Goal: Contribute content: Contribute content

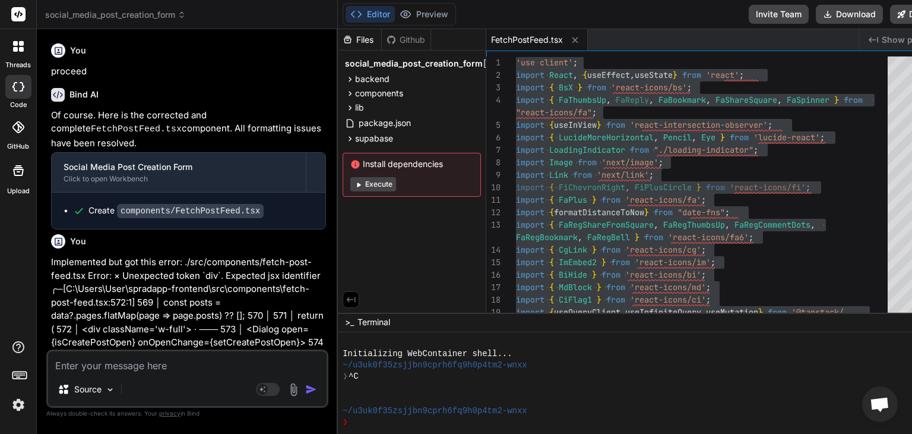
scroll to position [9225, 0]
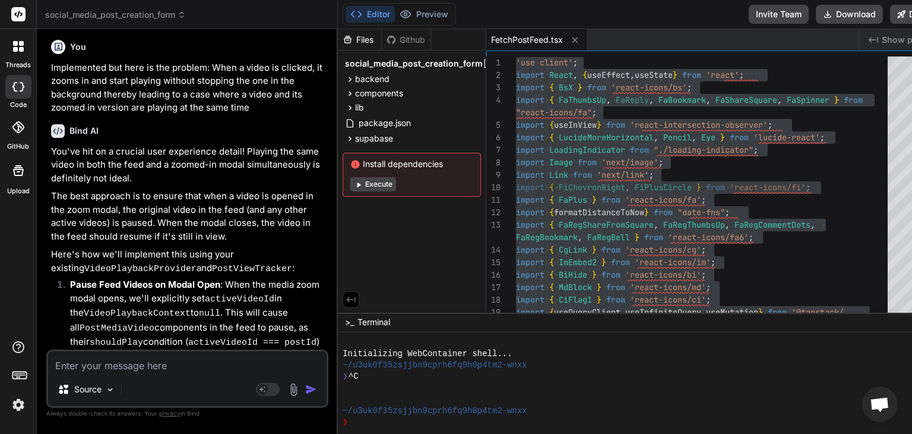
click at [170, 359] on textarea at bounding box center [187, 361] width 279 height 21
click at [345, 94] on icon at bounding box center [350, 93] width 10 height 10
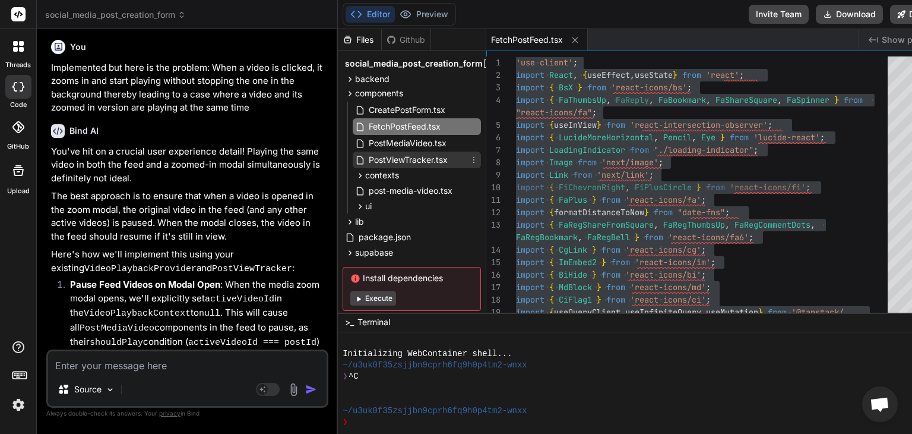
click at [404, 160] on span "PostViewTracker.tsx" at bounding box center [408, 160] width 81 height 14
type textarea "} }, [inView, postId, currentUser, trackView, activeVideoId, setActiveVideoId])…"
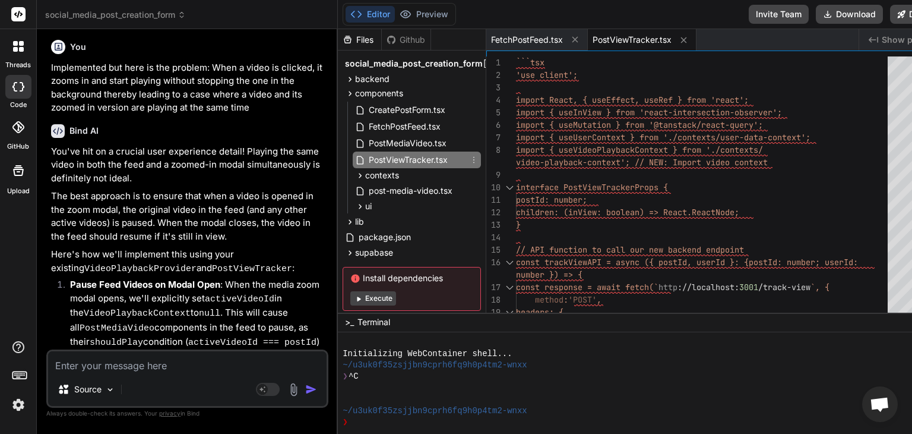
type textarea "x"
type textarea "interface PostViewTrackerProps { postId: number; children: (inView: boolean) =>…"
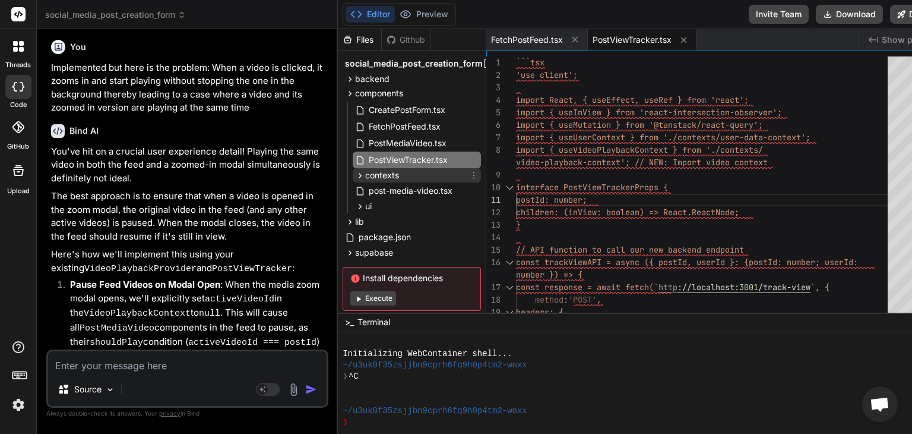
click at [355, 176] on icon at bounding box center [360, 175] width 10 height 10
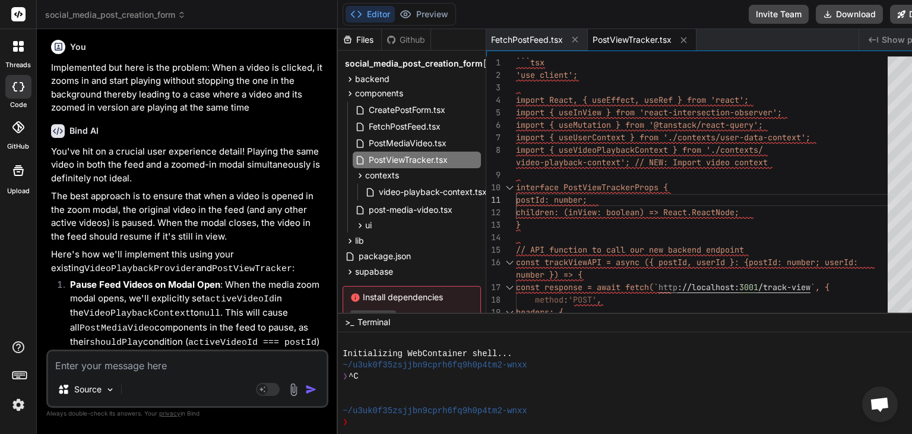
click at [209, 366] on textarea at bounding box center [187, 361] width 279 height 21
type textarea "K"
type textarea "x"
type textarea "Ki"
type textarea "x"
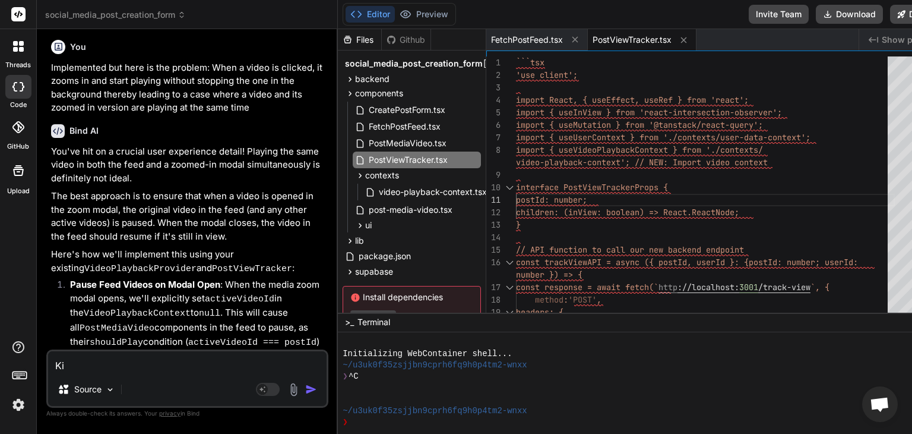
type textarea "Kin"
type textarea "x"
type textarea "Kind"
type textarea "x"
type textarea "Kindl"
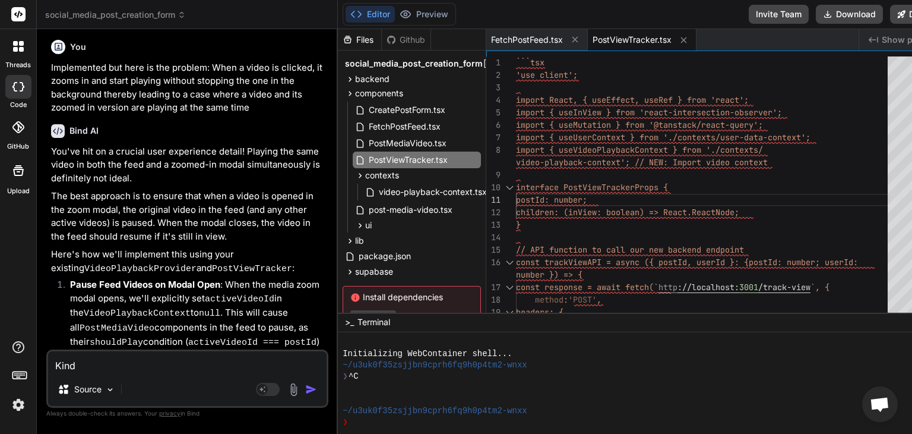
type textarea "x"
type textarea "Kindly"
type textarea "x"
type textarea "Kindly"
type textarea "x"
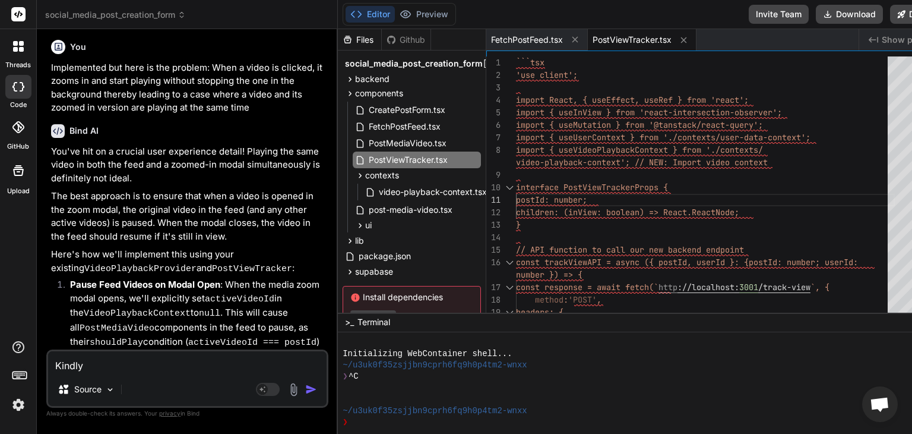
type textarea "Kindly e"
type textarea "x"
type textarea "Kindly"
type textarea "x"
type textarea "Kindly r"
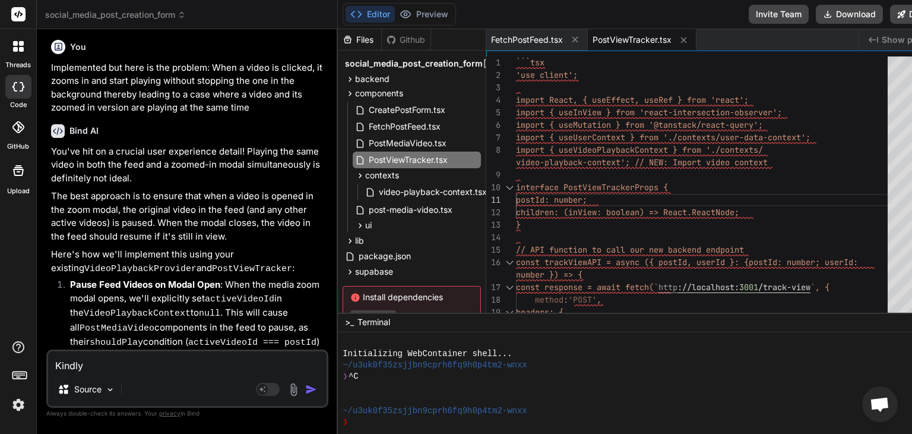
type textarea "x"
type textarea "Kindly re"
type textarea "x"
type textarea "Kindly rep"
type textarea "x"
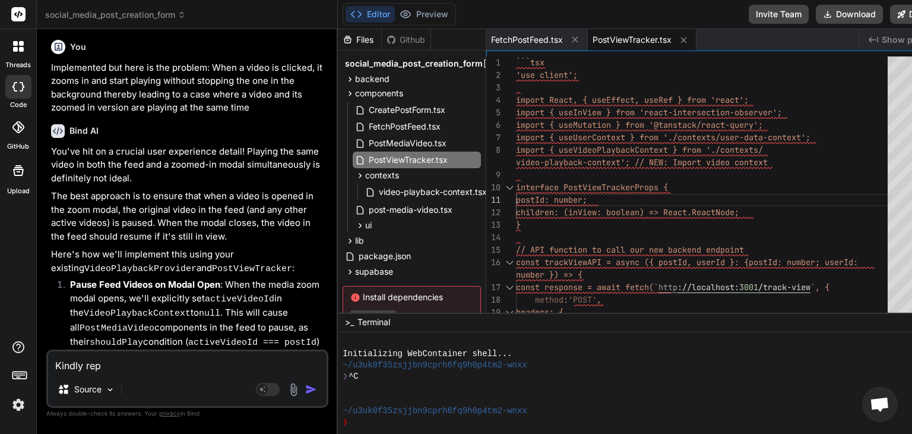
type textarea "Kindly repl"
type textarea "x"
type textarea "Kindly repla"
type textarea "x"
type textarea "Kindly replac"
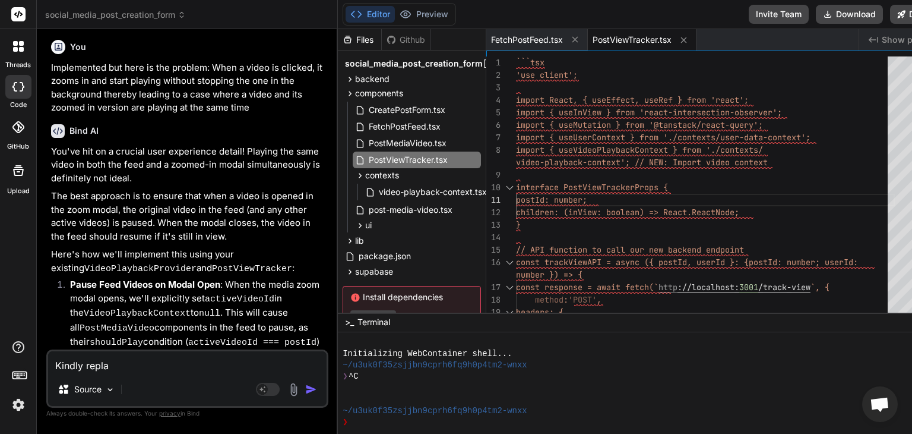
type textarea "x"
type textarea "Kindly replace"
type textarea "x"
type textarea "Kindly replace"
type textarea "x"
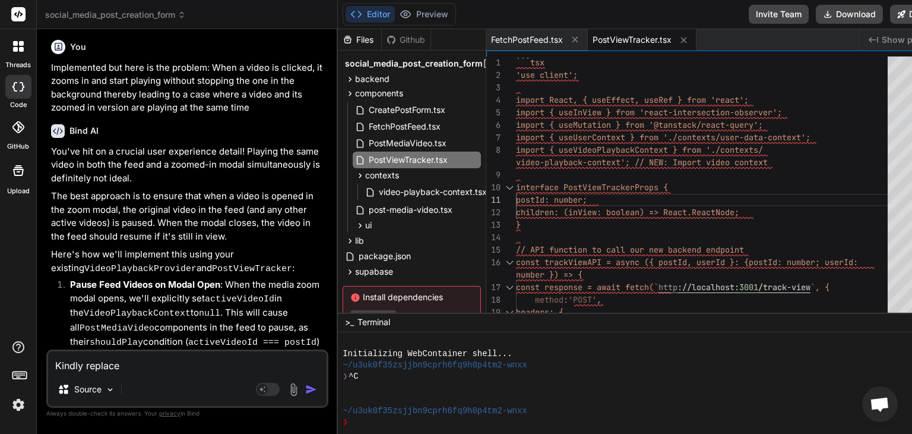
type textarea "Kindly replace t"
type textarea "x"
type textarea "Kindly replace th"
type textarea "x"
type textarea "Kindly replace the"
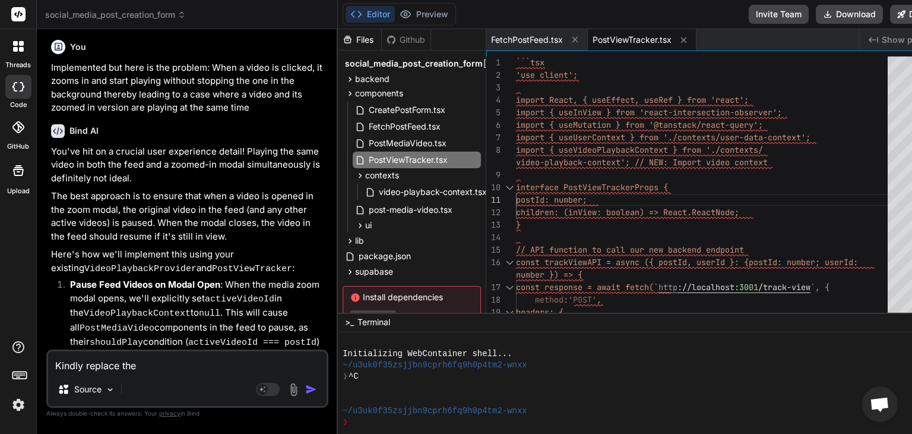
type textarea "x"
type textarea "Kindly replace the"
type textarea "x"
type textarea "Kindly replace the v"
type textarea "x"
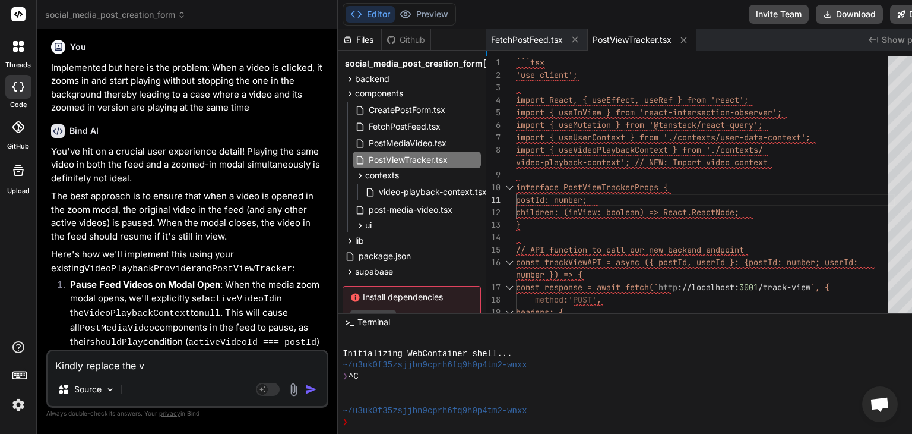
type textarea "Kindly replace the vi"
type textarea "x"
type textarea "Kindly replace the vid"
type textarea "x"
type textarea "Kindly replace the vide"
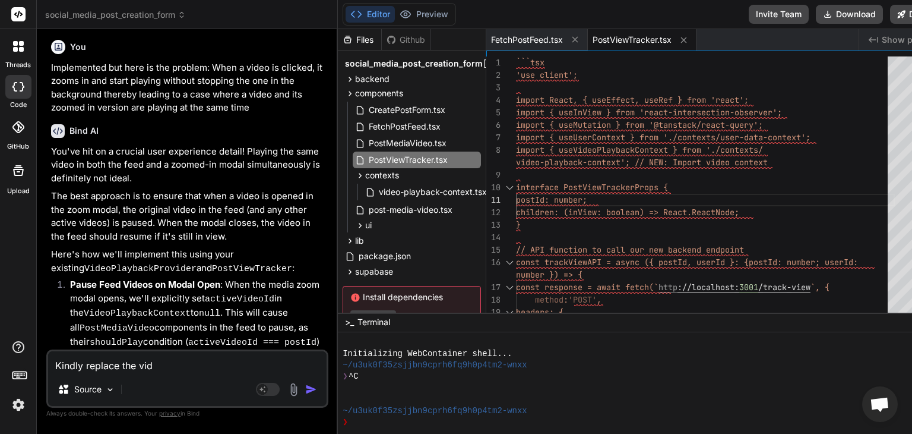
type textarea "x"
type textarea "Kindly replace the video"
type textarea "x"
type textarea "Kindly replace the video-"
type textarea "x"
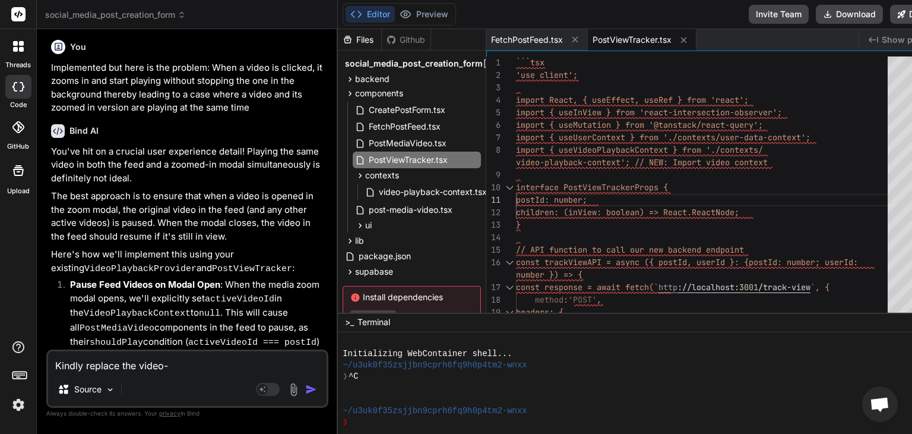
type textarea "Kindly replace the video-p"
type textarea "x"
type textarea "Kindly replace the video-pl"
type textarea "x"
type textarea "Kindly replace the video-pla"
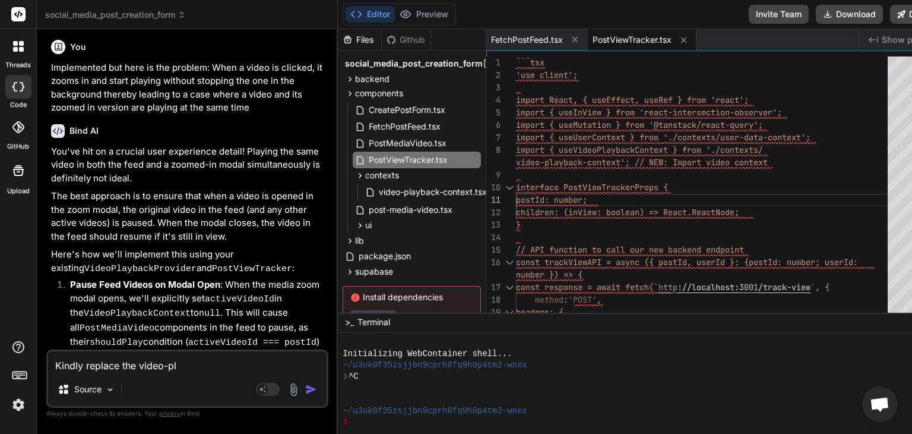
type textarea "x"
type textarea "Kindly replace the video-play"
type textarea "x"
type textarea "Kindly replace the video-playb"
type textarea "x"
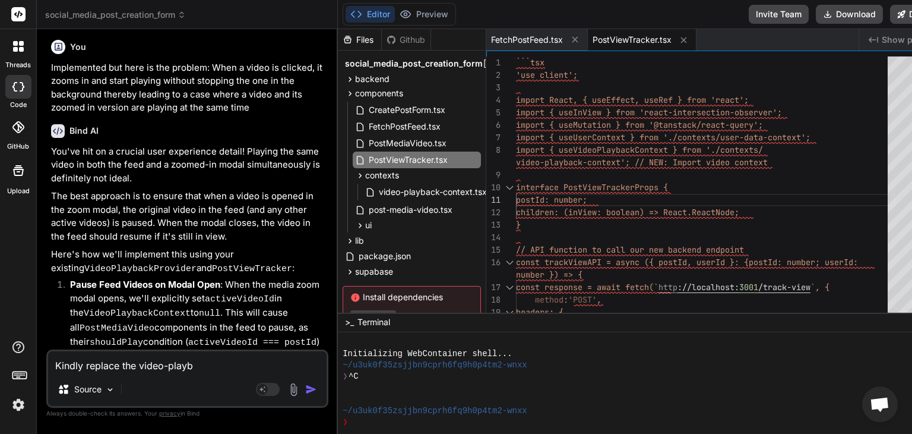
type textarea "Kindly replace the video-playba"
type textarea "x"
type textarea "Kindly replace the video-playbac"
type textarea "x"
type textarea "Kindly replace the video-playback"
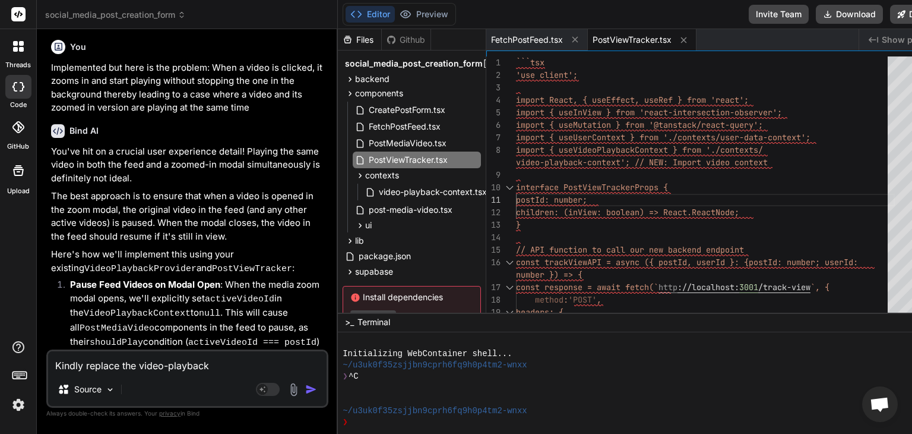
type textarea "x"
type textarea "Kindly replace the video-playback-"
type textarea "x"
type textarea "Kindly replace the video-playback-c"
type textarea "x"
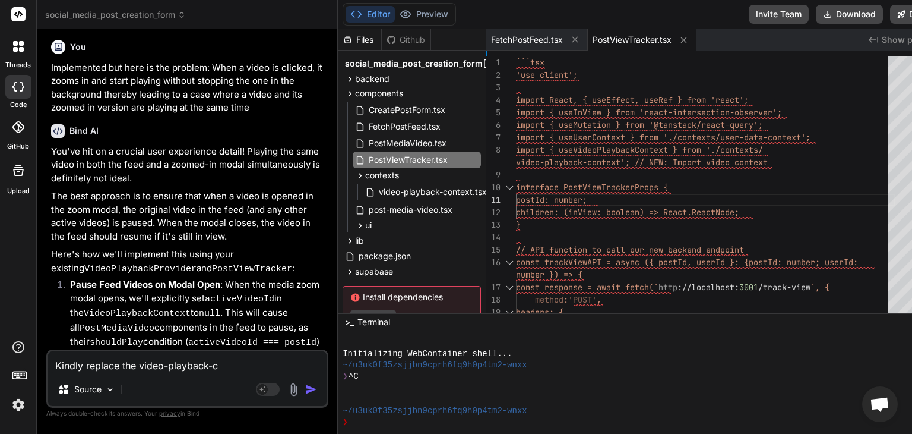
type textarea "Kindly replace the video-playback-co"
type textarea "x"
type textarea "Kindly replace the video-playback-con"
type textarea "x"
type textarea "Kindly replace the video-playback-cont"
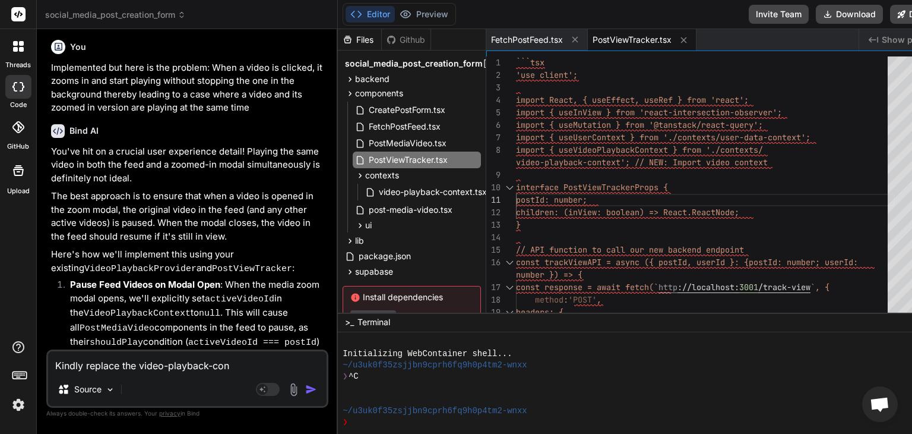
type textarea "x"
type textarea "Kindly replace the video-playback-[PERSON_NAME]"
type textarea "x"
type textarea "Kindly replace the video-playback-contex"
type textarea "x"
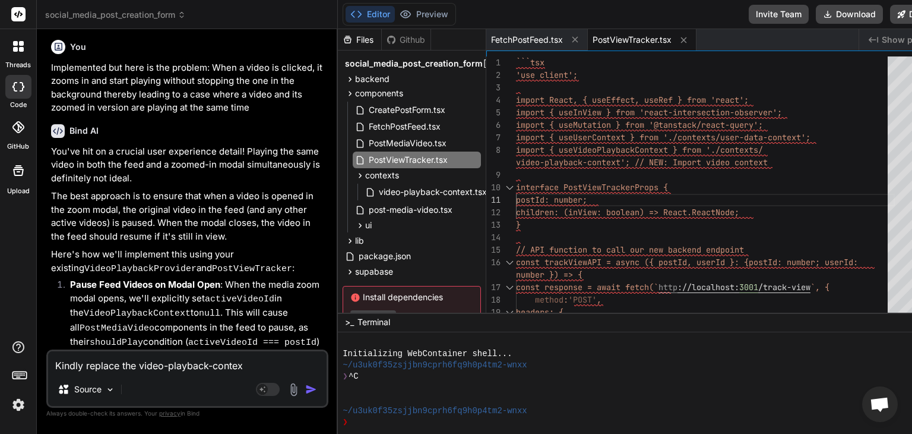
type textarea "Kindly replace the video-playback-context"
type textarea "x"
type textarea "Kindly replace the video-playback-context"
type textarea "x"
type textarea "Kindly replace the video-playback-context"
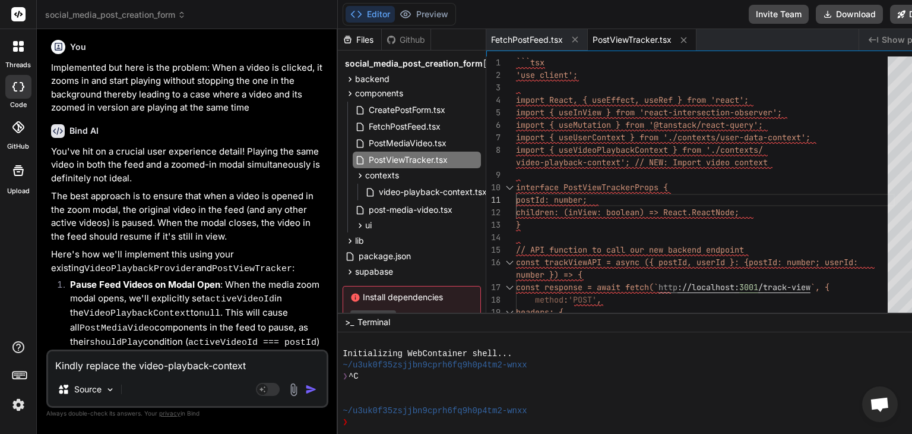
type textarea "x"
type textarea "Kindly replace the video-playback-context."
type textarea "x"
type textarea "Kindly replace the video-playback-context.t"
type textarea "x"
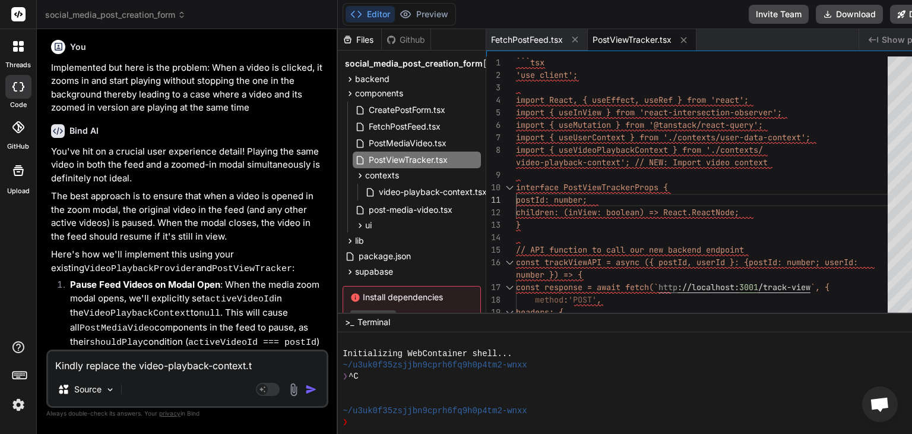
type textarea "Kindly replace the video-playback-context.ts"
type textarea "x"
type textarea "Kindly replace the video-playback-context.tsx"
type textarea "x"
type textarea "Kindly replace the video-playback-context.tsx"
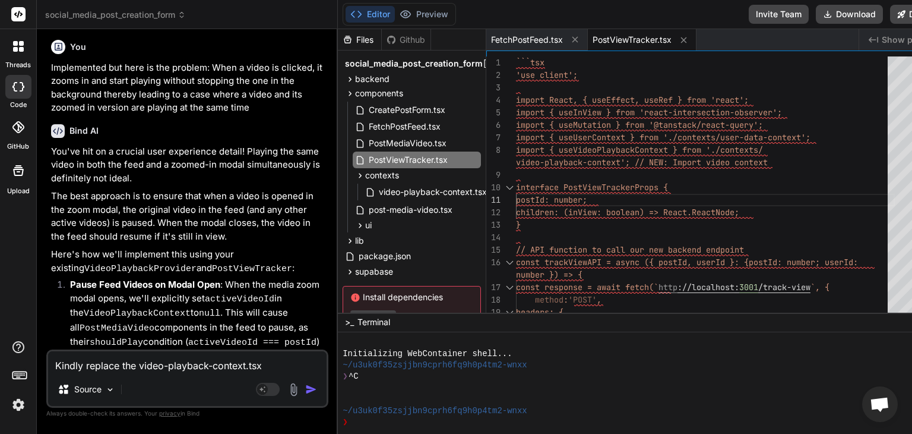
type textarea "x"
type textarea "Kindly replace the video-playback-context.tsx f"
type textarea "x"
type textarea "Kindly replace the video-playback-context.tsx fi"
type textarea "x"
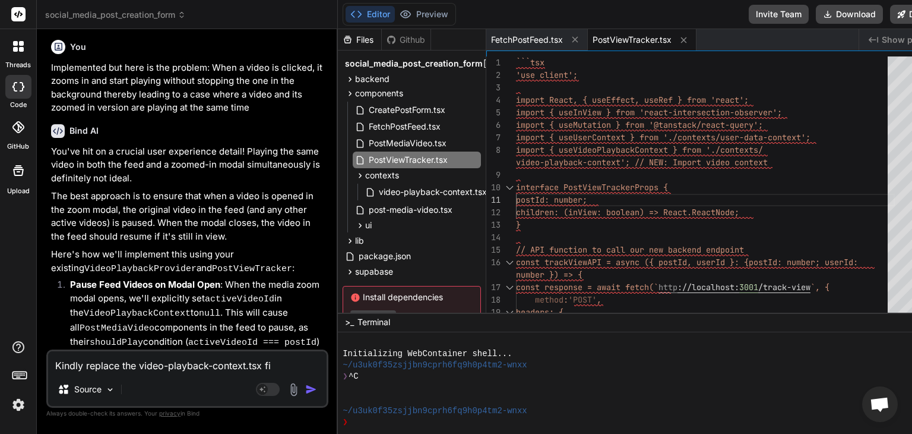
type textarea "Kindly replace the video-playback-context.tsx fil"
type textarea "x"
type textarea "Kindly replace the video-playback-context.tsx file"
type textarea "x"
type textarea "Kindly replace the video-playback-context.tsx file"
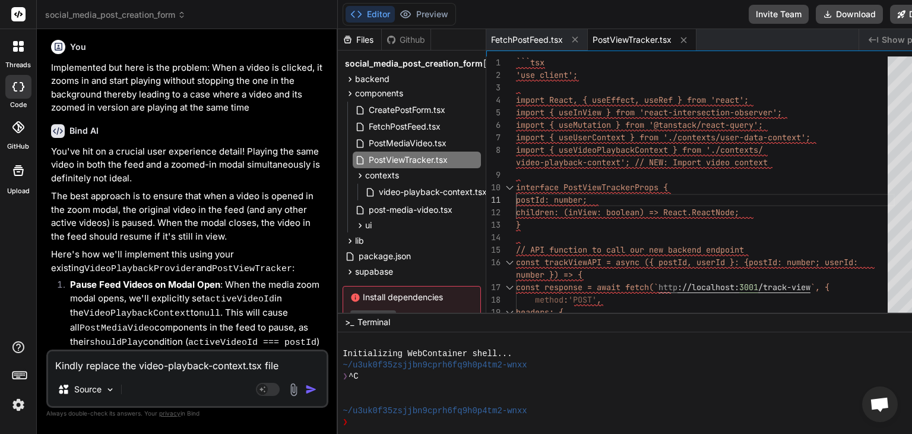
type textarea "x"
type textarea "Kindly replace the video-playback-context.tsx file w"
type textarea "x"
type textarea "Kindly replace the video-playback-context.tsx file wi"
type textarea "x"
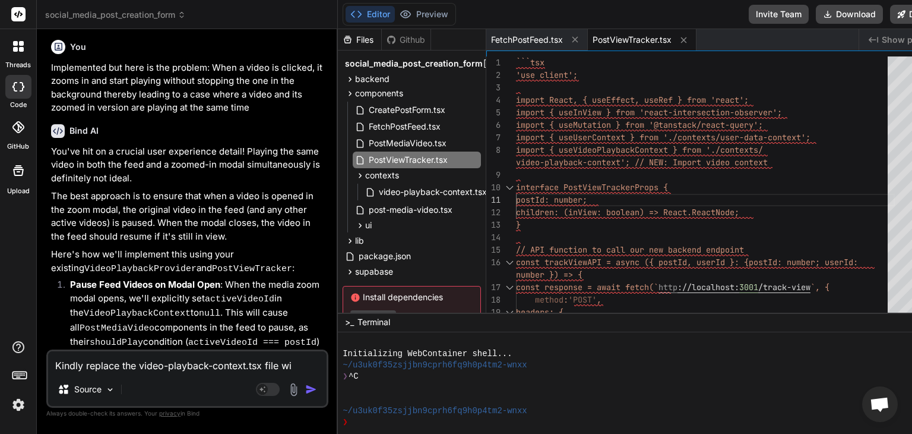
type textarea "Kindly replace the video-playback-context.tsx file wit"
type textarea "x"
type textarea "Kindly replace the video-playback-context.tsx file with"
type textarea "x"
type textarea "Kindly replace the video-playback-context.tsx file with"
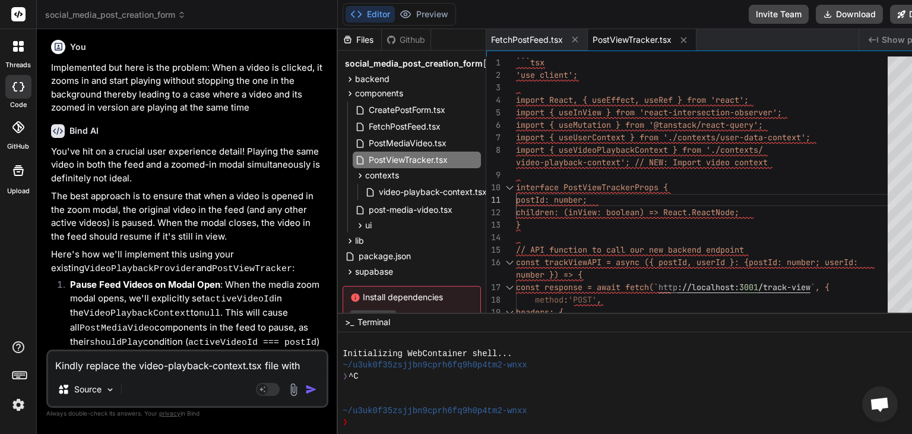
type textarea "x"
type textarea "Kindly replace the video-playback-context.tsx file with t"
type textarea "x"
type textarea "Kindly replace the video-playback-context.tsx file with th"
type textarea "x"
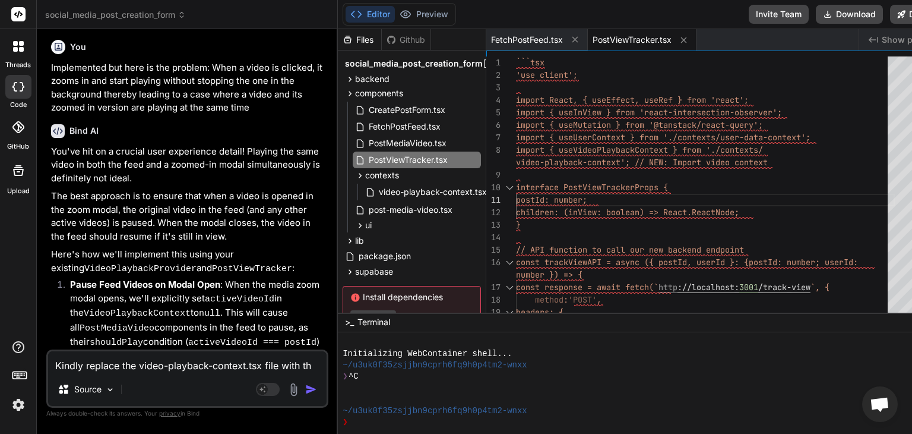
type textarea "Kindly replace the video-playback-context.tsx file with the"
type textarea "x"
type textarea "Kindly replace the video-playback-context.tsx file with the"
type textarea "x"
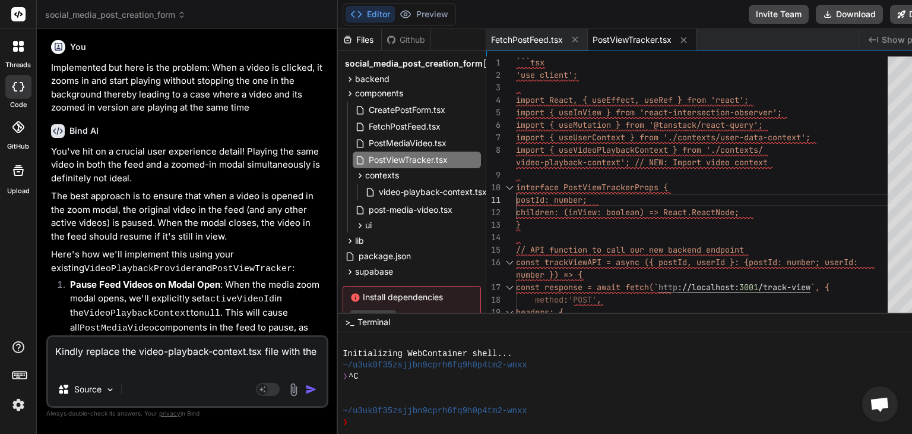
type textarea "Kindly replace the video-playback-context.tsx file with the c"
type textarea "x"
type textarea "Kindly replace the video-playback-context.tsx file with the co"
type textarea "x"
type textarea "Kindly replace the video-playback-context.tsx file with the cod"
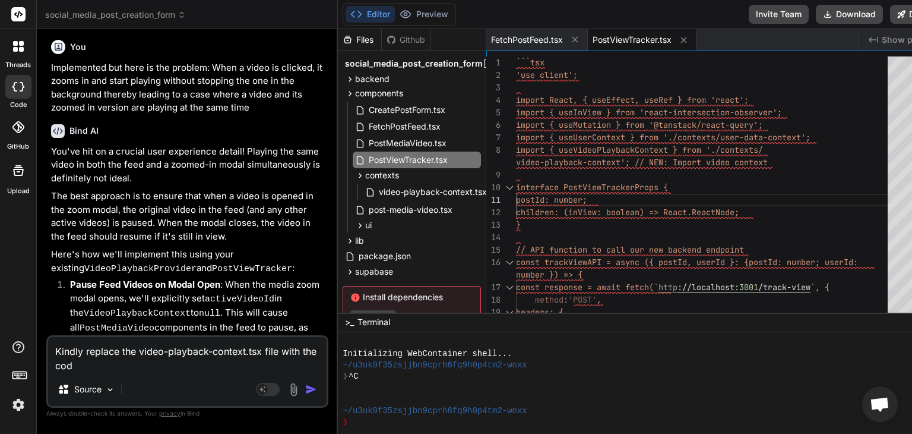
type textarea "x"
type textarea "Kindly replace the video-playback-context.tsx file with the code"
type textarea "x"
type textarea "Kindly replace the video-playback-context.tsx file with the code"
type textarea "x"
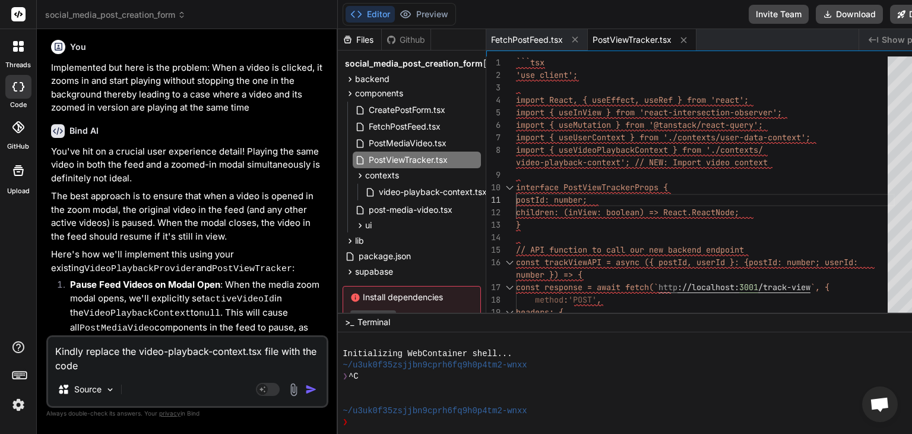
type textarea "Kindly replace the video-playback-context.tsx file with the code b"
type textarea "x"
type textarea "Kindly replace the video-playback-context.tsx file with the code be"
type textarea "x"
type textarea "Kindly replace the video-playback-context.tsx file with the code bel"
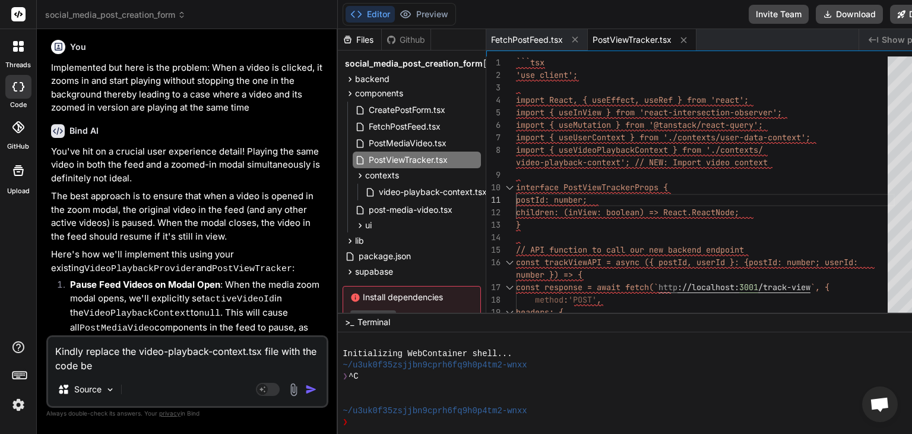
type textarea "x"
type textarea "Kindly replace the video-playback-context.tsx file with the code belo"
type textarea "x"
type textarea "Kindly replace the video-playback-context.tsx file with the code below"
type textarea "x"
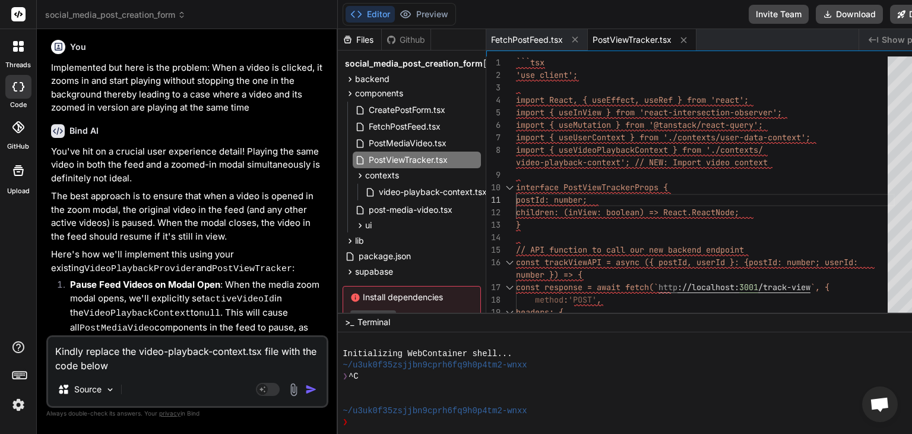
type textarea "Kindly replace the video-playback-context.tsx file with the code below:"
type textarea "x"
type textarea "Kindly replace the video-playback-context.tsx file with the code below:"
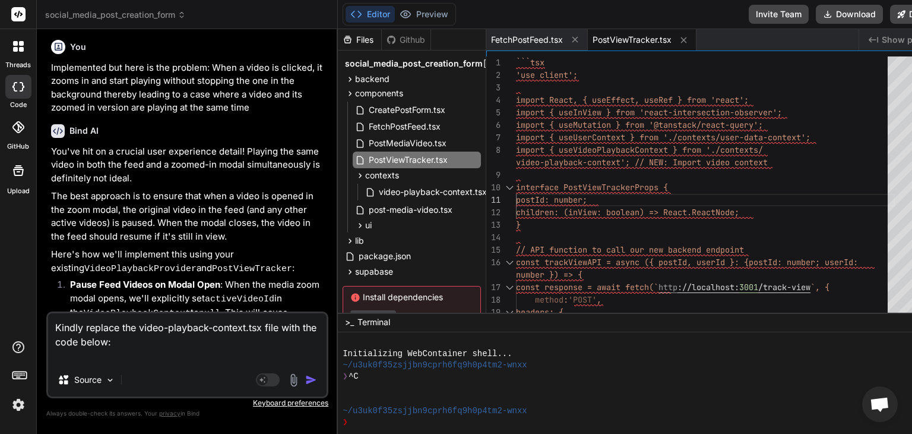
type textarea "x"
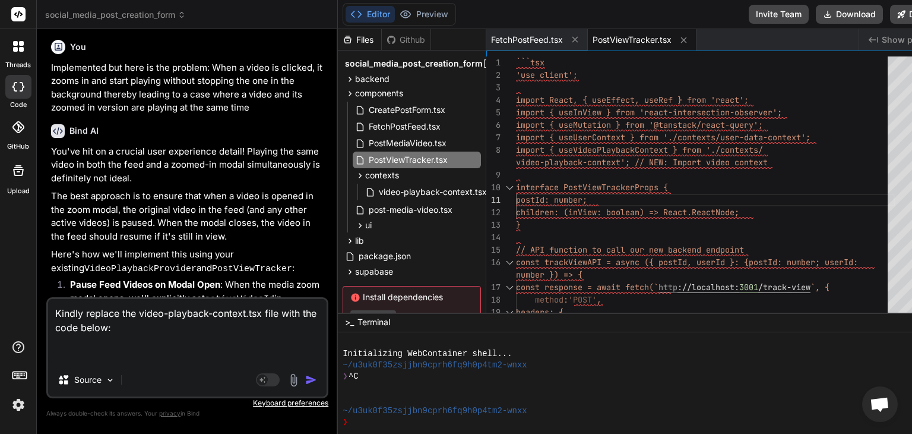
paste textarea "'use client'; import React, { createContext, useContext, useState, ReactNode, u…"
type textarea "Kindly replace the video-playback-context.tsx file with the code below: 'use cl…"
type textarea "x"
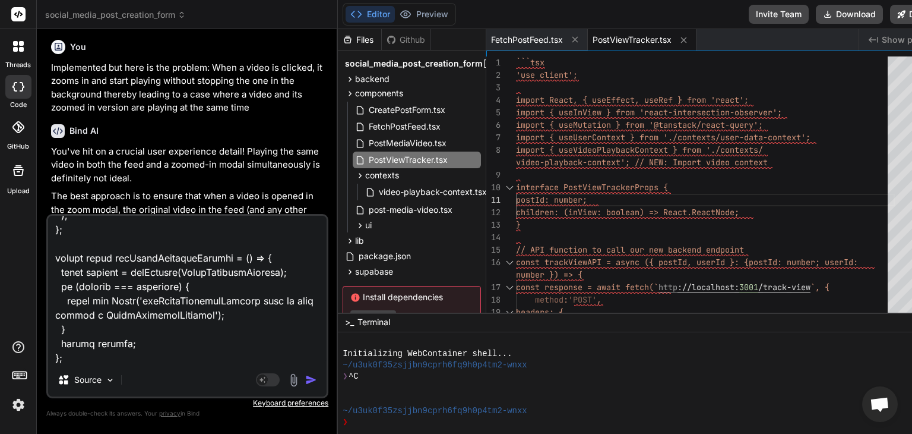
click at [157, 338] on textarea at bounding box center [187, 289] width 279 height 147
type textarea "Kindly replace the video-playback-context.tsx file with the code below: 'use cl…"
click at [399, 193] on span "video-playback-context.tsx" at bounding box center [433, 192] width 110 height 14
type textarea "export const useVideoPlaybackContext = () => { const context = useContext(Video…"
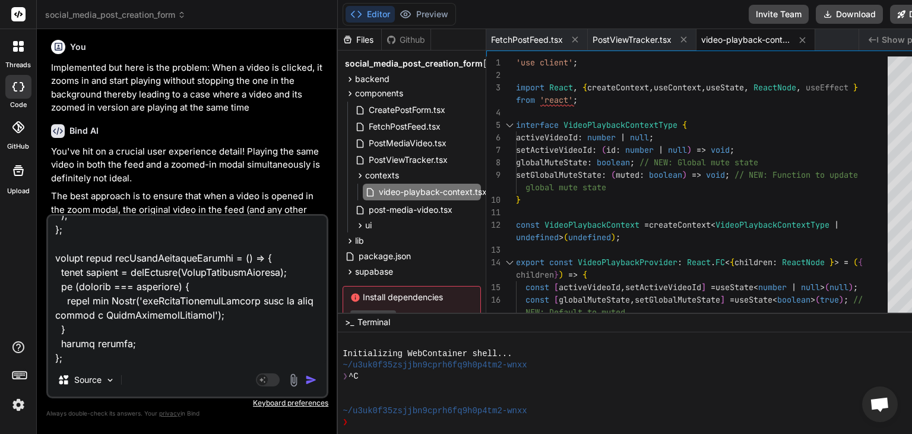
click at [184, 314] on textarea at bounding box center [187, 289] width 279 height 147
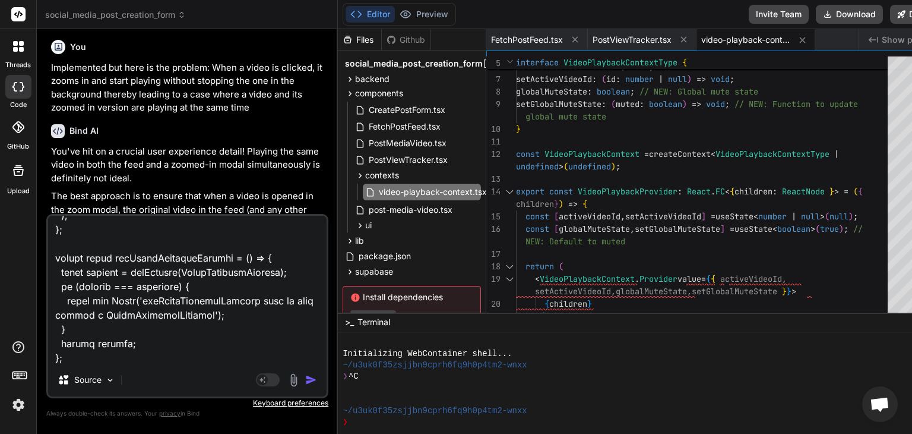
click at [164, 341] on textarea at bounding box center [187, 289] width 279 height 147
type textarea "x"
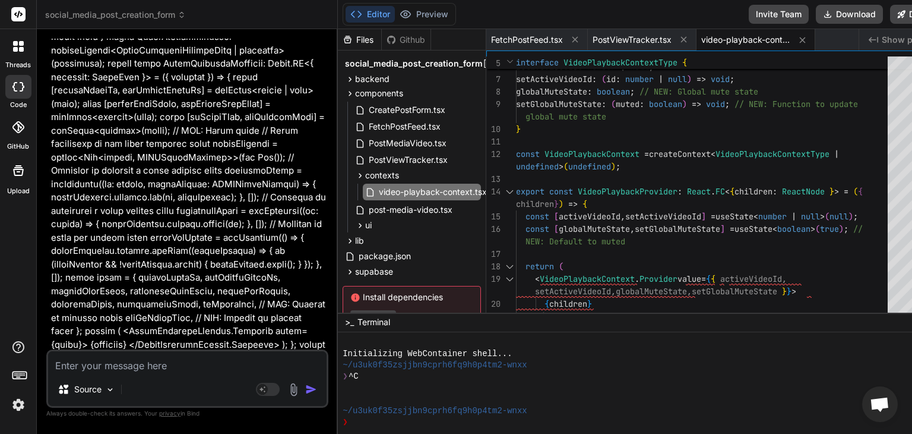
scroll to position [10809, 0]
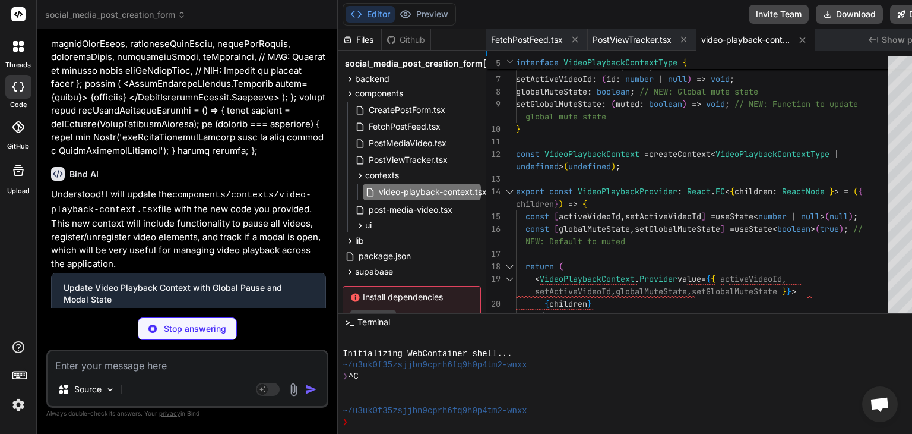
type textarea "x"
type textarea "const context = useContext(VideoPlaybackContext); if (context === undefined) { …"
type textarea "x"
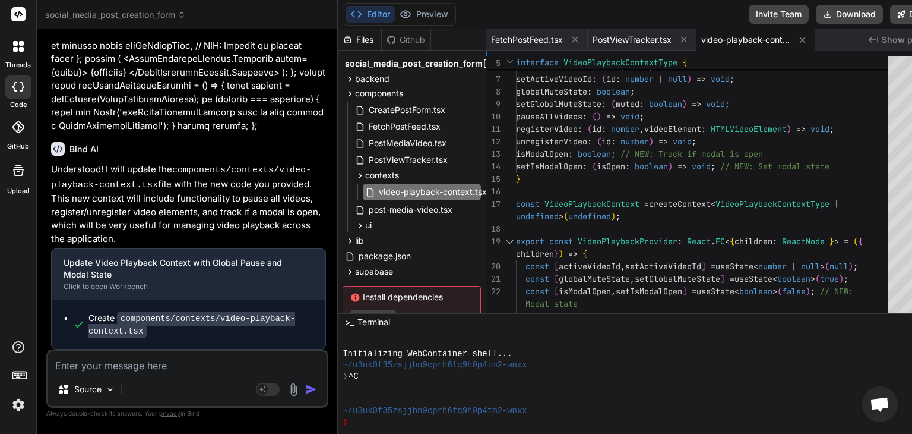
scroll to position [10939, 0]
click at [158, 372] on textarea at bounding box center [187, 361] width 279 height 21
type textarea "R"
type textarea "x"
type textarea "Re"
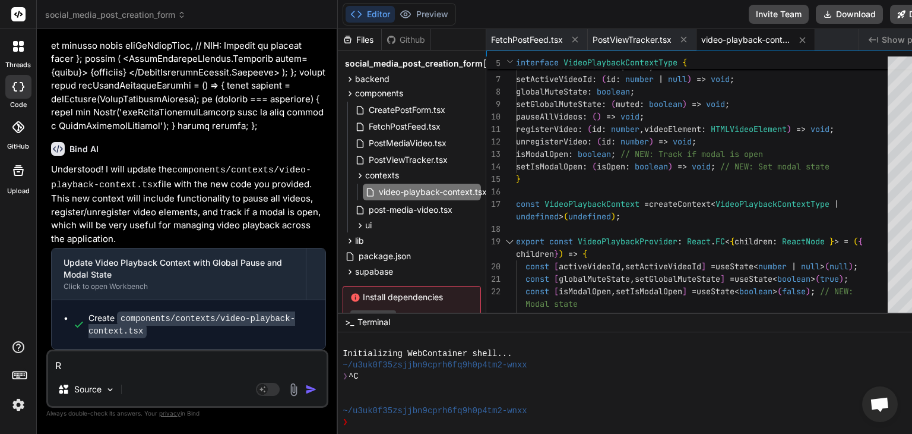
type textarea "x"
type textarea "Rep"
type textarea "x"
type textarea "Repl"
type textarea "x"
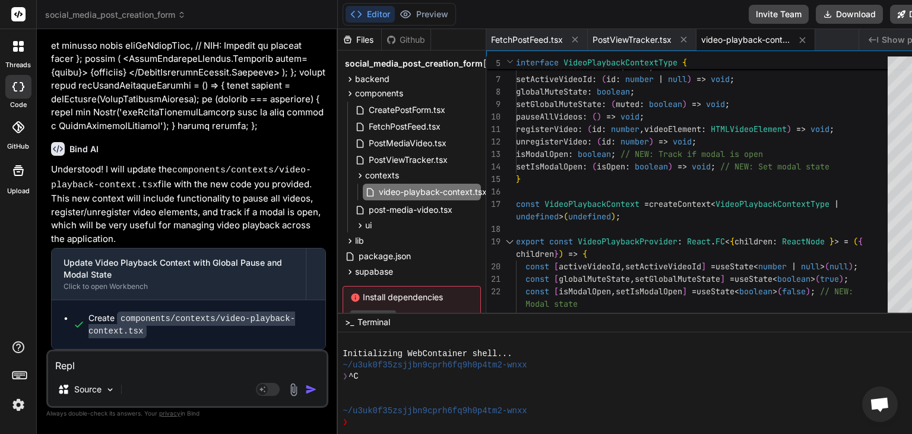
type textarea "Repla"
type textarea "x"
type textarea "Replac"
type textarea "x"
type textarea "Replace"
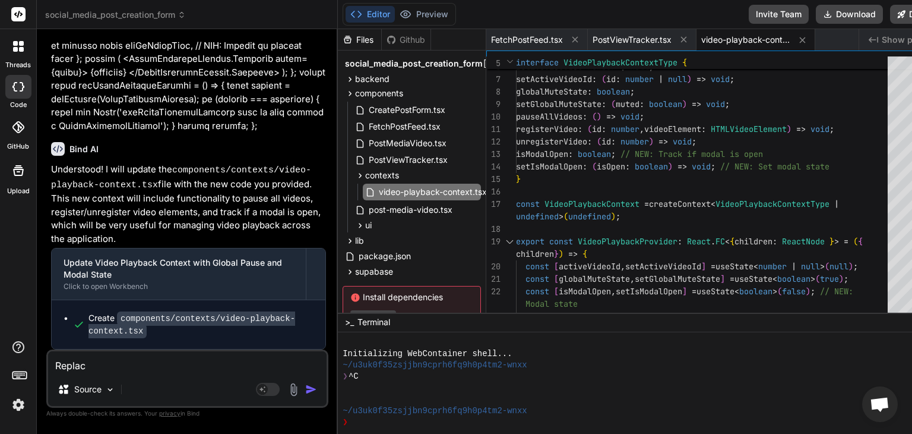
type textarea "x"
type textarea "Replace"
type textarea "x"
type textarea "Replace t"
type textarea "x"
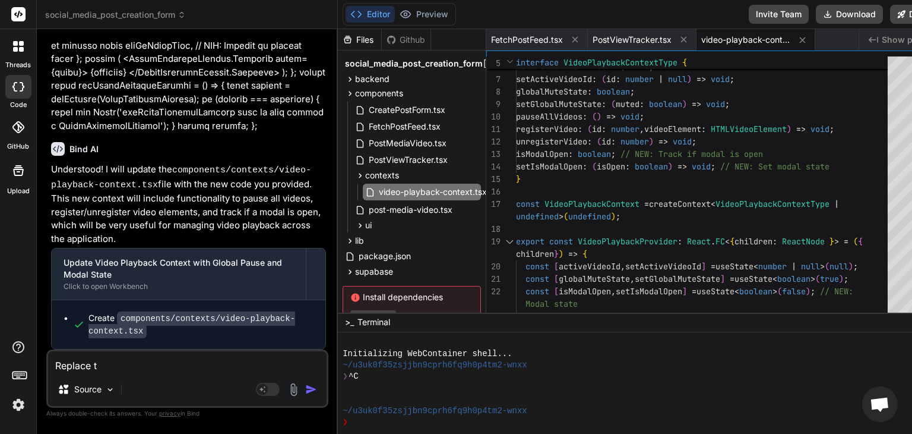
type textarea "Replace th"
type textarea "x"
type textarea "Replace the"
type textarea "x"
type textarea "Replace the"
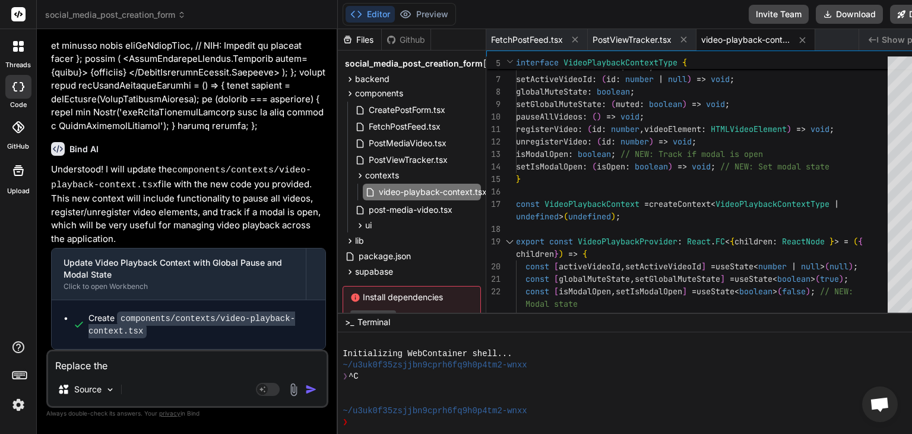
type textarea "x"
type textarea "Replace the p"
type textarea "x"
type textarea "Replace the po"
type textarea "x"
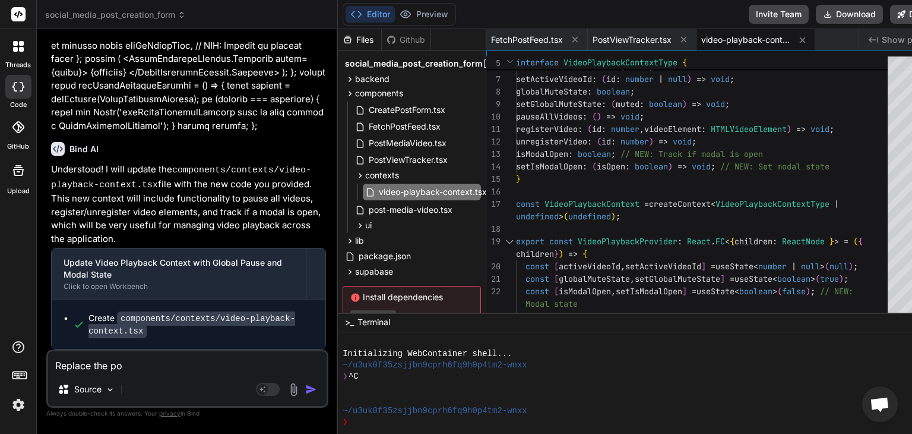
type textarea "Replace the pos"
type textarea "x"
type textarea "Replace the post"
type textarea "x"
type textarea "Replace the post"
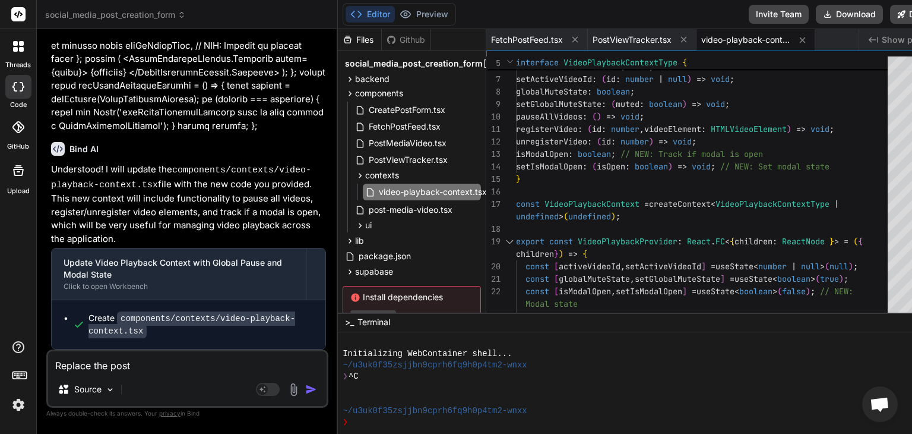
type textarea "x"
type textarea "Replace the post m"
type textarea "x"
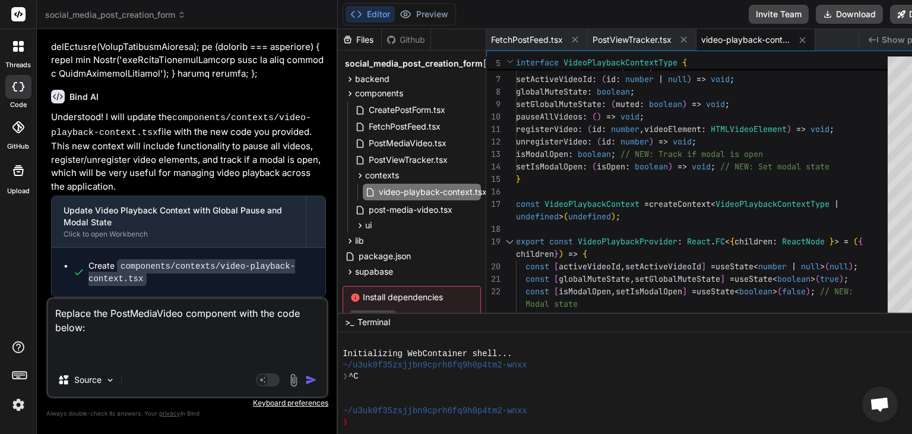
paste textarea "'use client'; import React, { useEffect, useRef } from 'react'; import { Volume…"
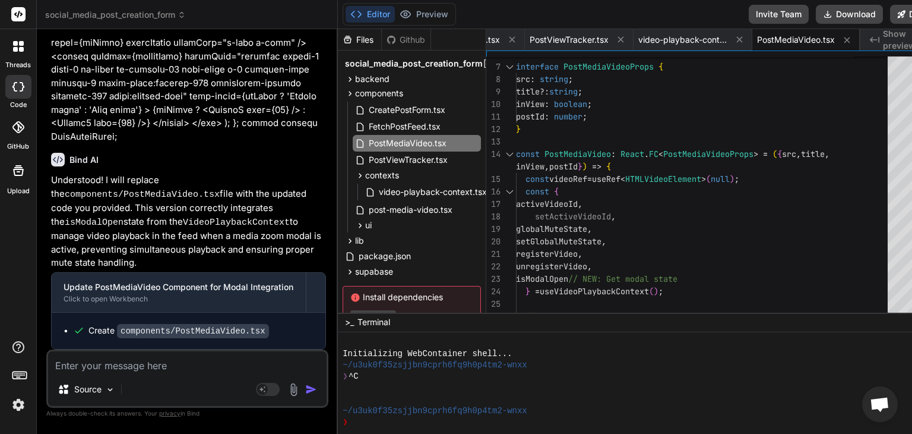
scroll to position [12022, 0]
click at [134, 360] on textarea at bounding box center [187, 361] width 279 height 21
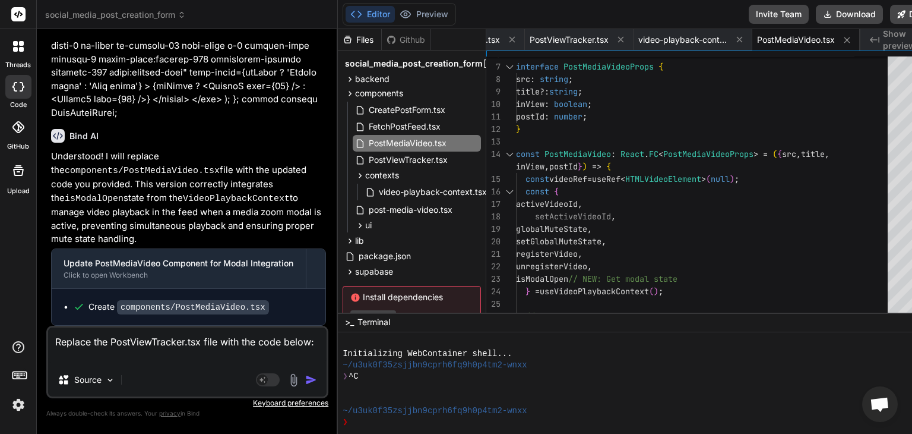
scroll to position [14, 0]
click at [195, 359] on textarea "Replace the PostViewTracker.tsx file with the code below:" at bounding box center [187, 345] width 279 height 36
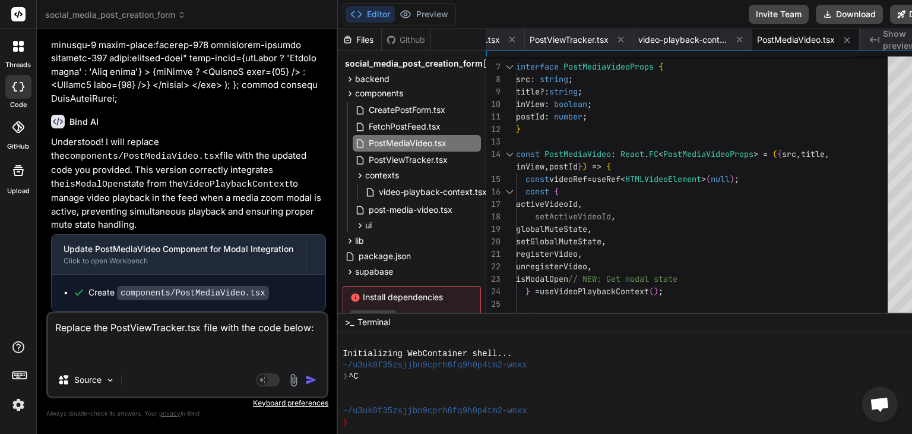
paste textarea "'use client'; import React, { useEffect, useRef } from 'react'; import { useInV…"
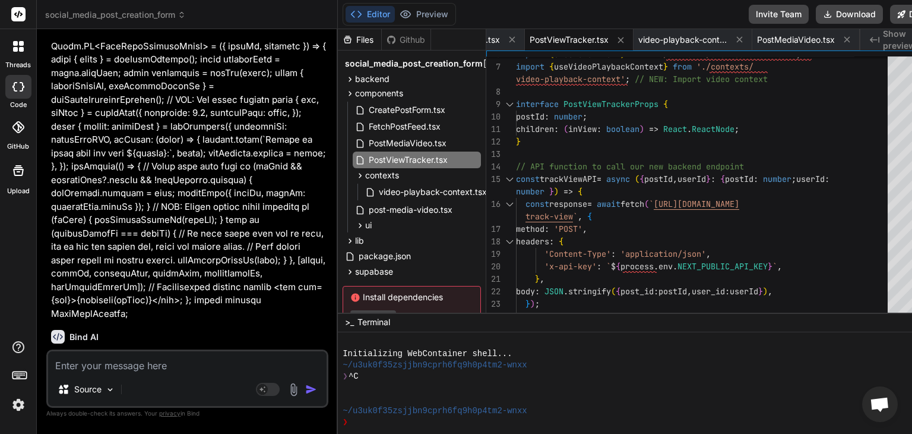
scroll to position [12732, 0]
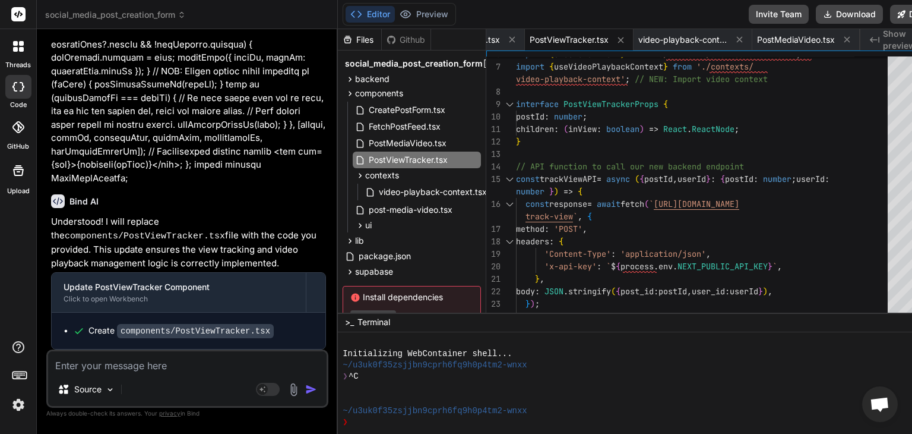
click at [192, 362] on textarea at bounding box center [187, 361] width 279 height 21
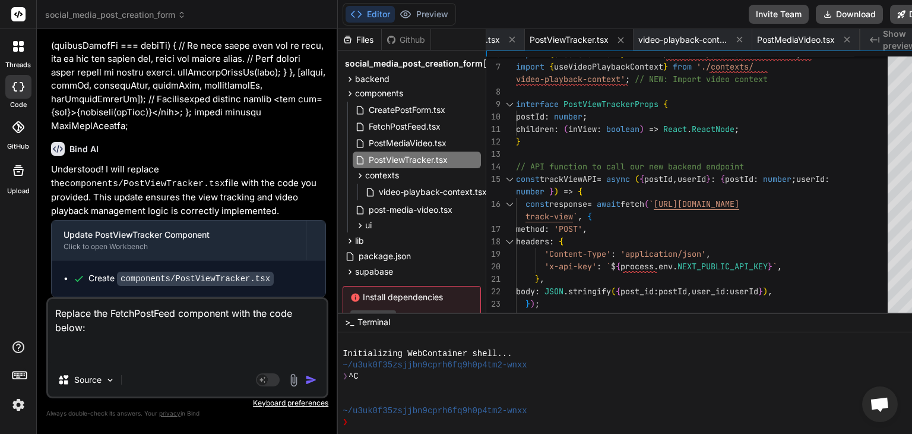
paste textarea "'use client'; import React, { useEffect, useState, useRef } from 'react'; impor…"
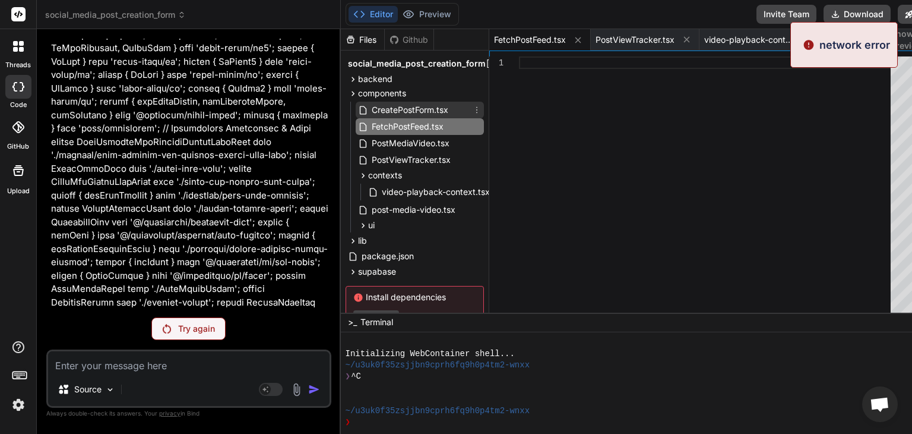
scroll to position [12880, 0]
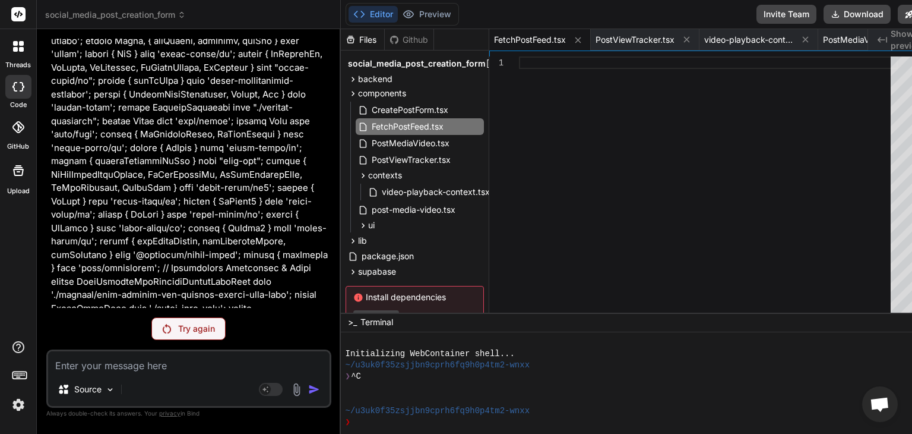
click at [203, 329] on p "Try again" at bounding box center [196, 328] width 37 height 12
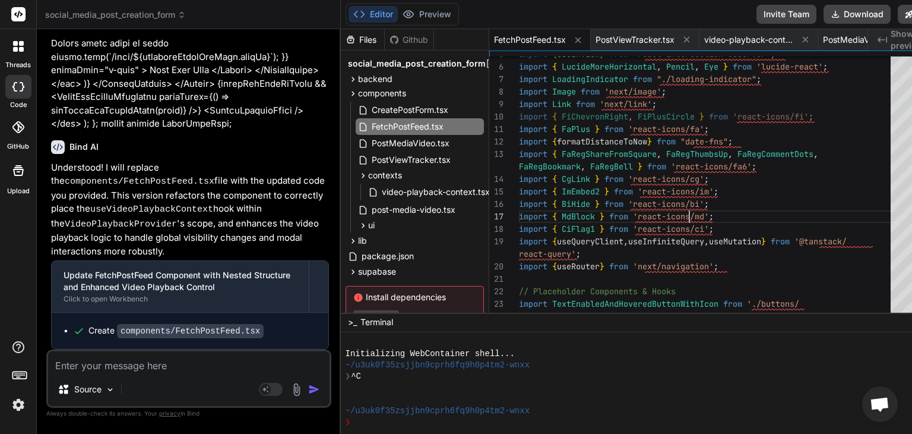
scroll to position [0, 0]
